Goal: Navigation & Orientation: Find specific page/section

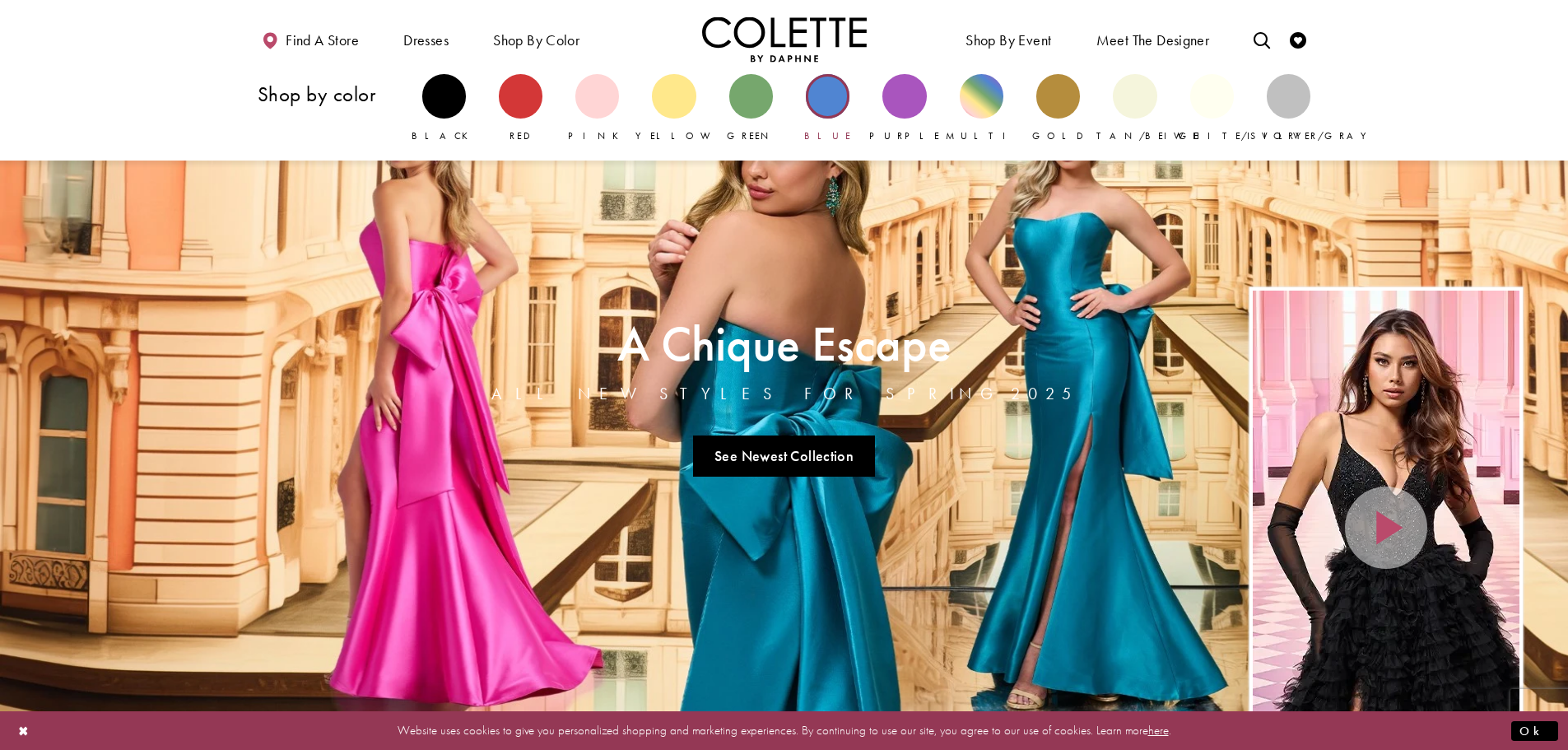
click at [825, 110] on div "Primary block" at bounding box center [827, 95] width 43 height 43
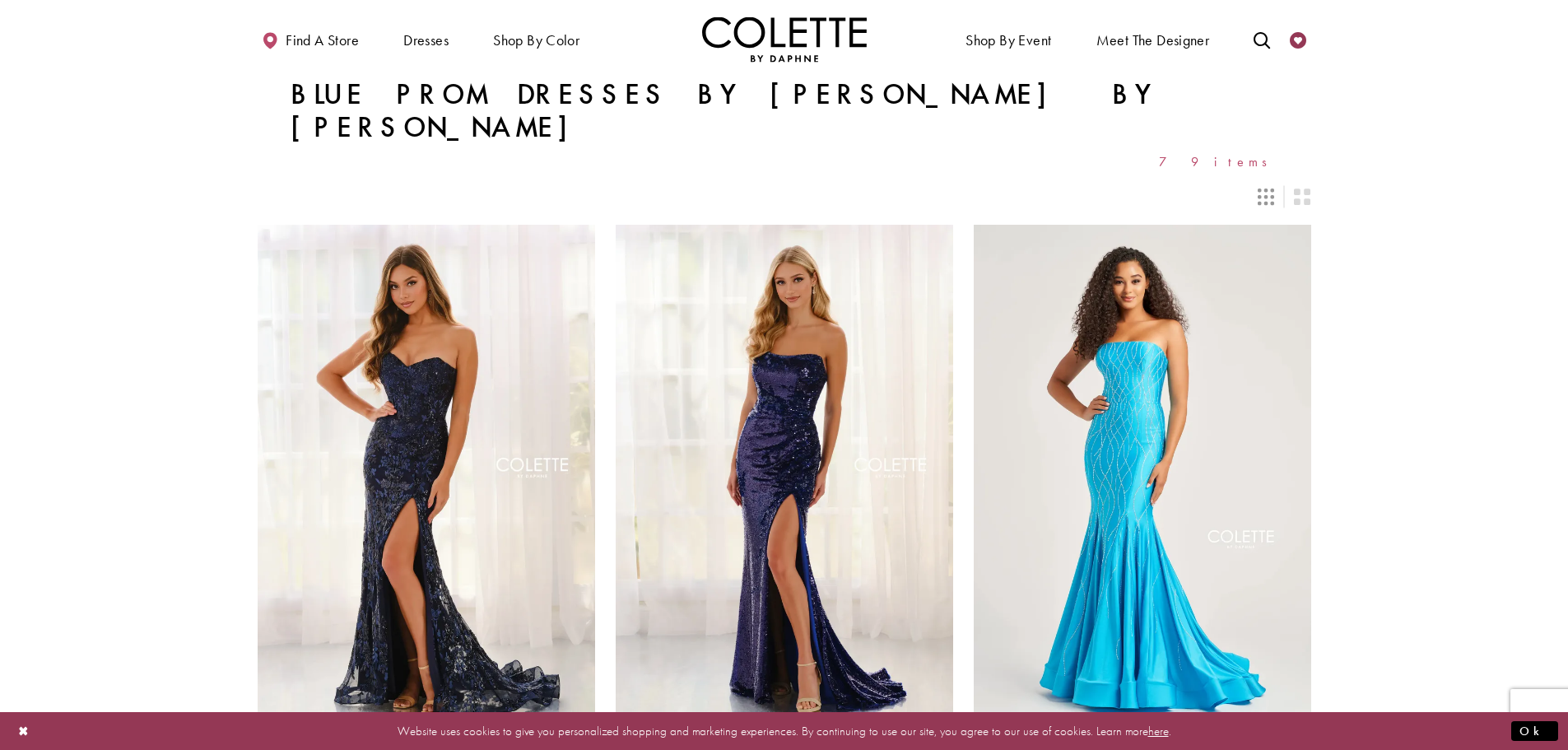
click at [1297, 32] on icon "Check Wishlist" at bounding box center [1298, 41] width 17 height 17
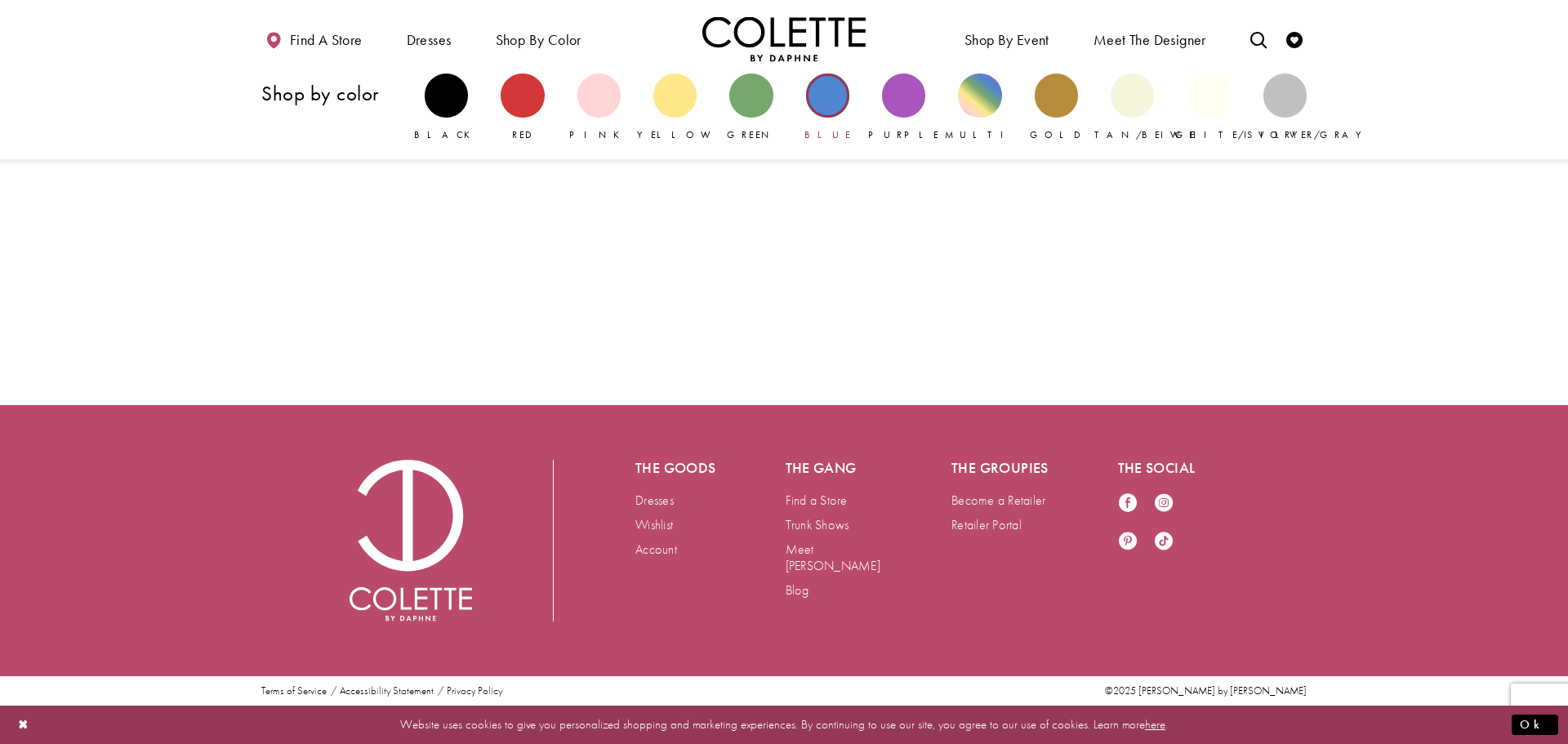
click at [841, 102] on div "Primary block" at bounding box center [827, 94] width 43 height 43
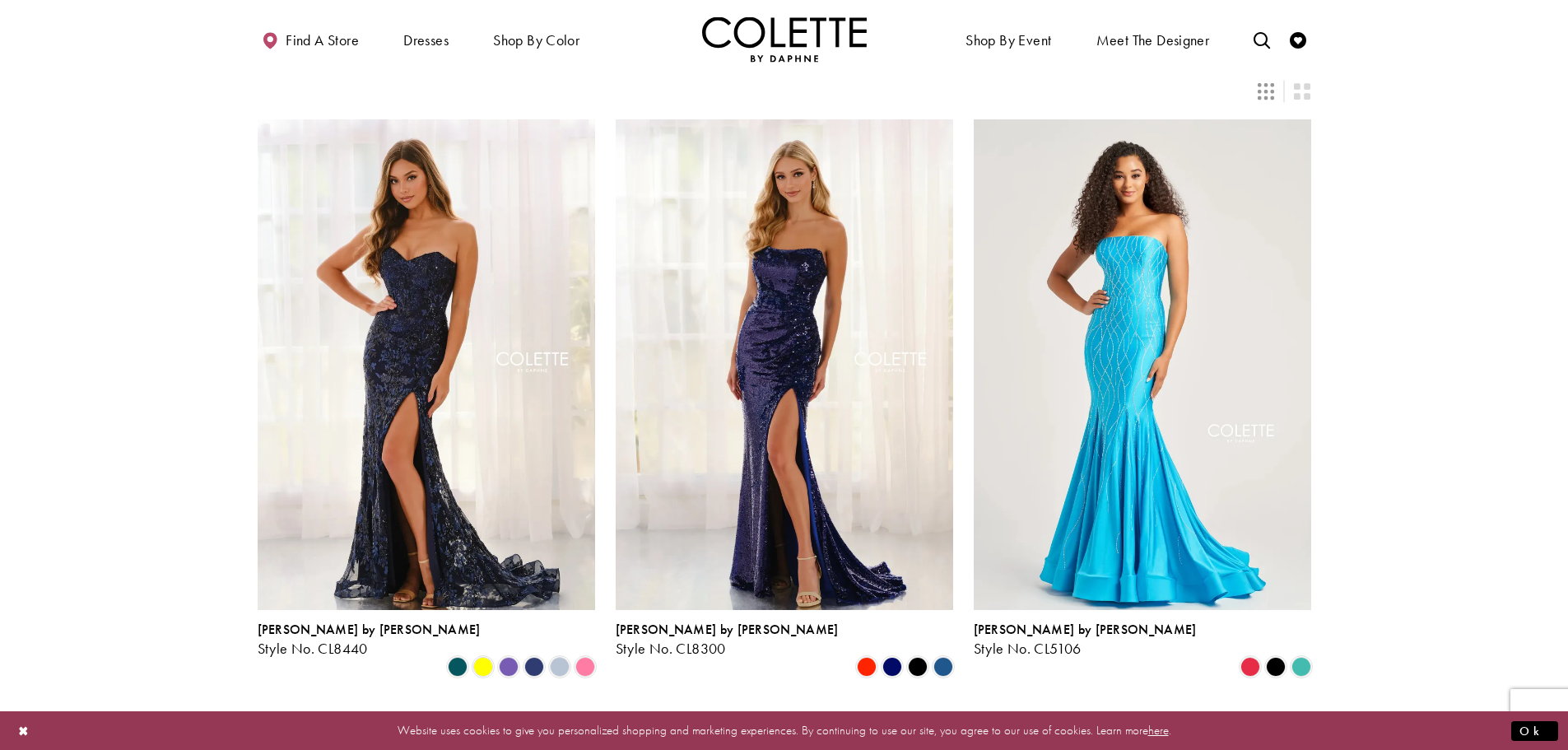
scroll to position [82, 0]
